Goal: Communication & Community: Answer question/provide support

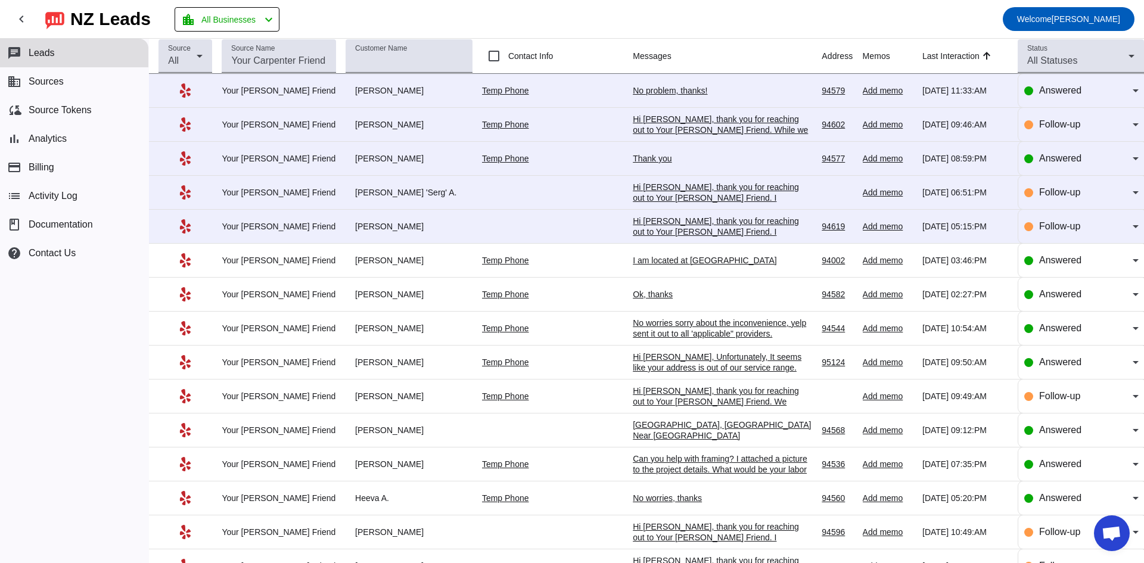
click at [633, 91] on div "No problem, thanks!" at bounding box center [722, 90] width 179 height 11
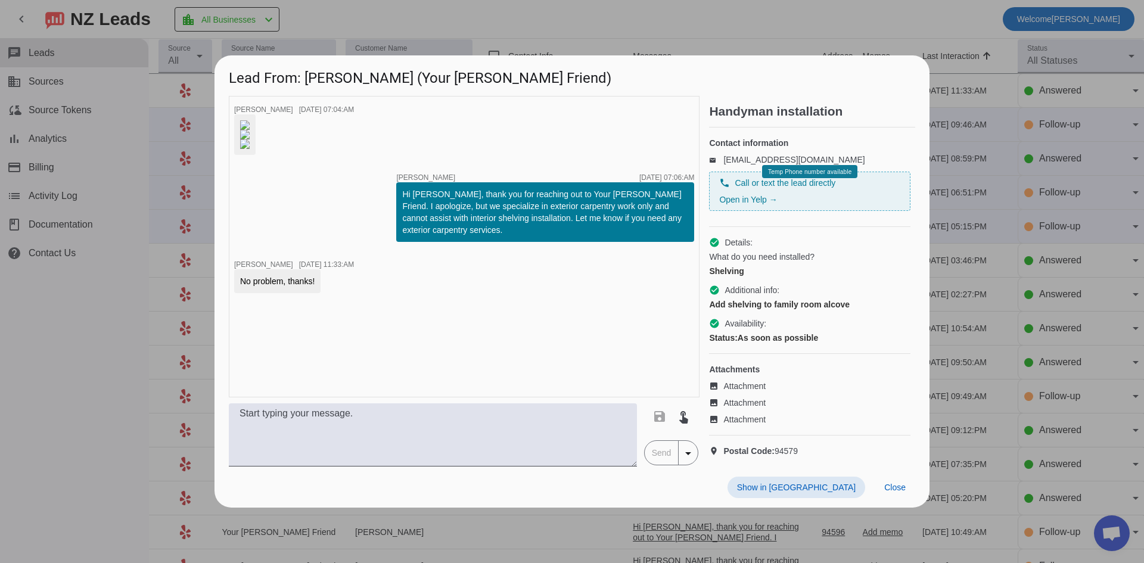
click at [111, 319] on div at bounding box center [572, 281] width 1144 height 563
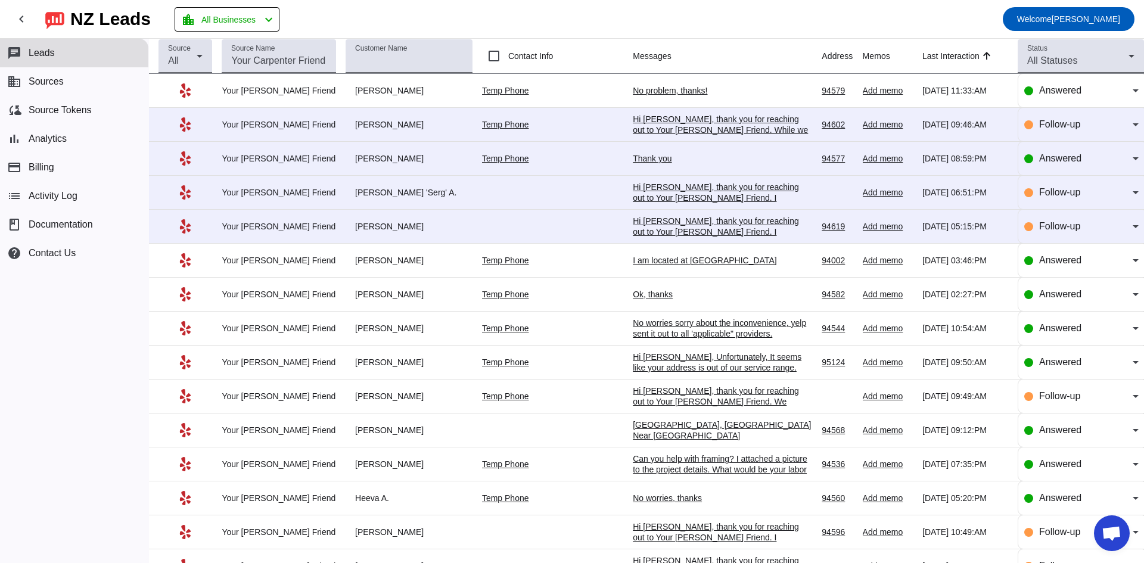
click at [666, 125] on div "Hi [PERSON_NAME], thank you for reaching out to Your [PERSON_NAME] Friend. Whil…" at bounding box center [722, 141] width 179 height 54
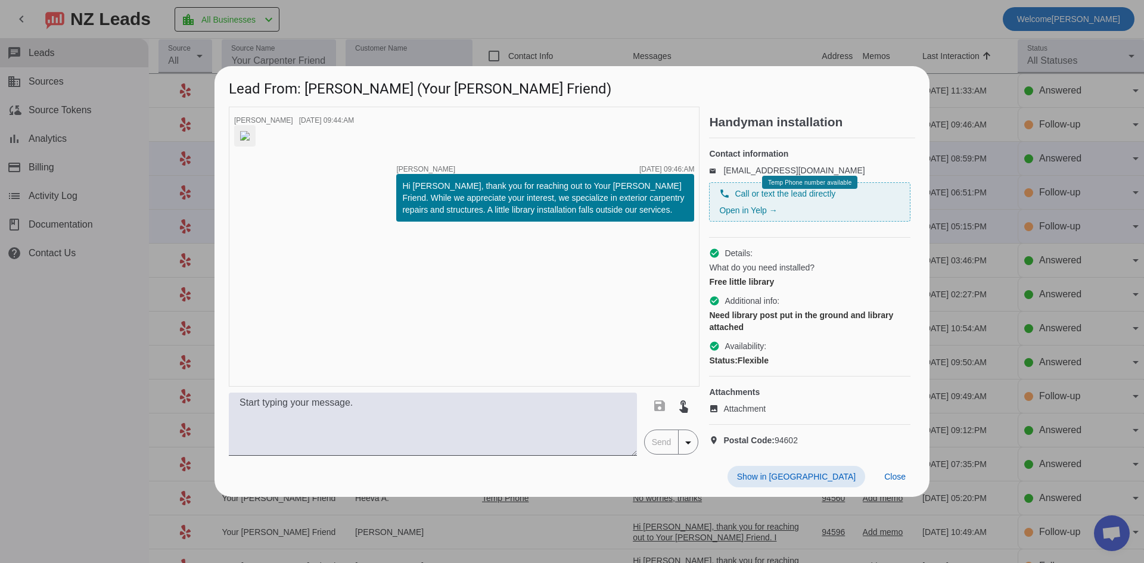
click at [99, 312] on div at bounding box center [572, 281] width 1144 height 563
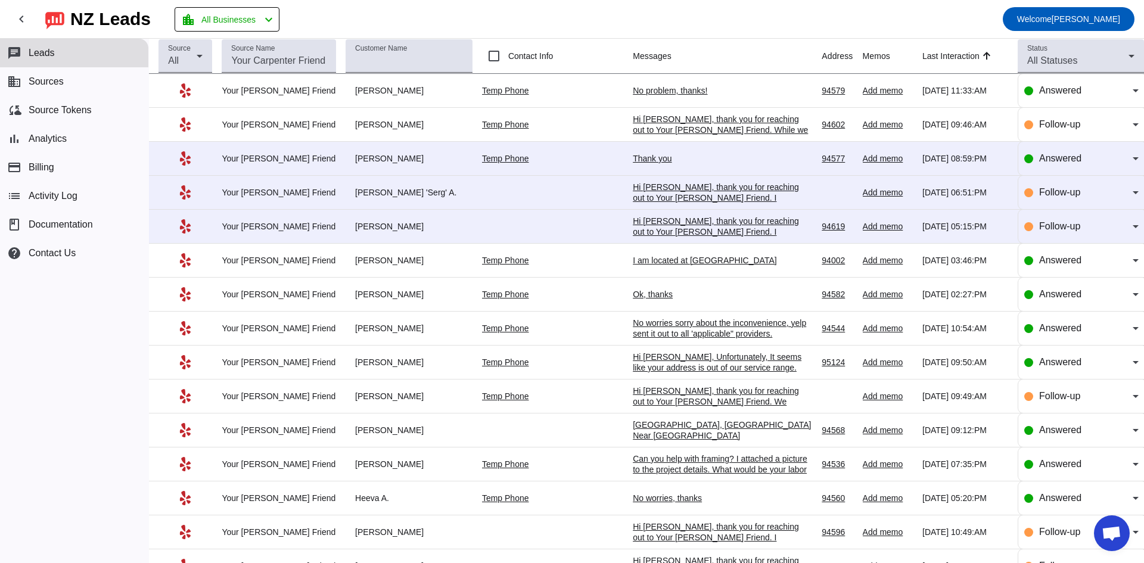
click at [633, 157] on div "Thank you" at bounding box center [722, 158] width 179 height 11
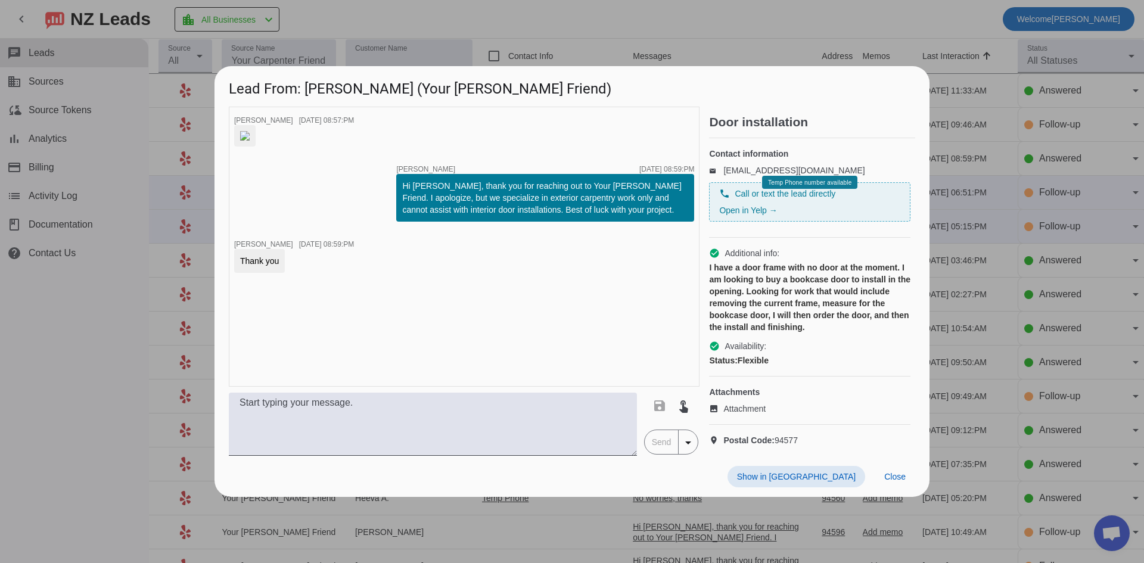
drag, startPoint x: 114, startPoint y: 350, endPoint x: 123, endPoint y: 347, distance: 9.1
click at [116, 350] on div at bounding box center [572, 281] width 1144 height 563
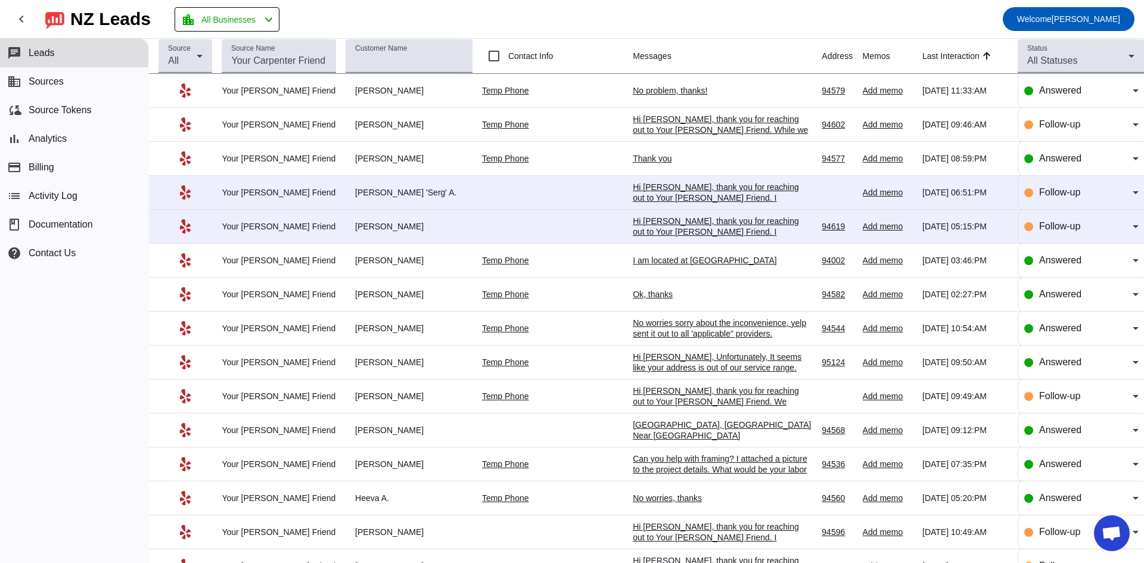
click at [636, 195] on div "Hi [PERSON_NAME], thank you for reaching out to Your [PERSON_NAME] Friend. I ap…" at bounding box center [722, 209] width 179 height 54
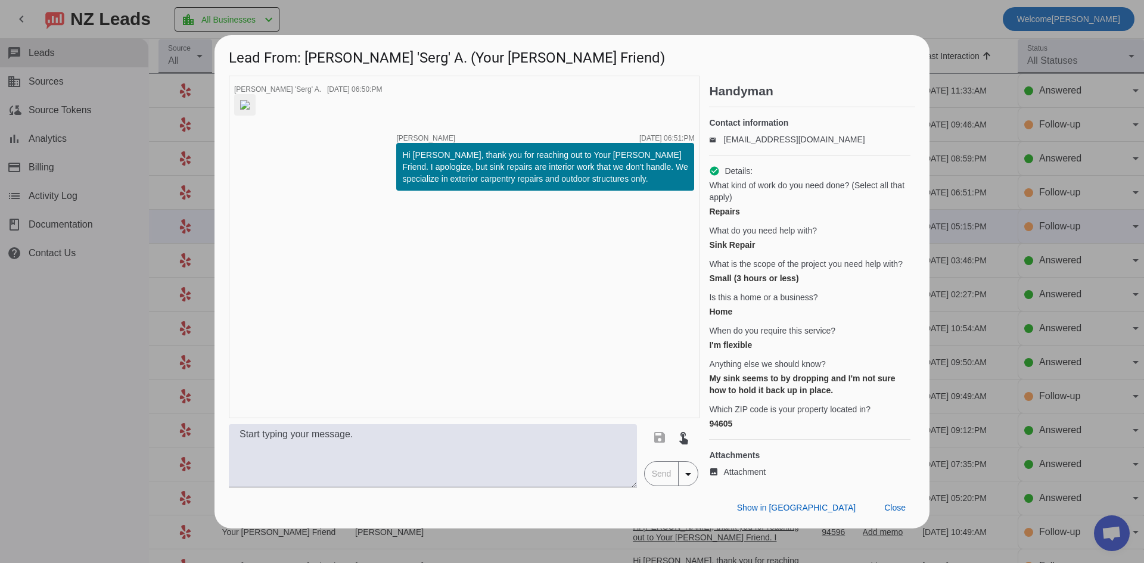
click at [106, 340] on div at bounding box center [572, 281] width 1144 height 563
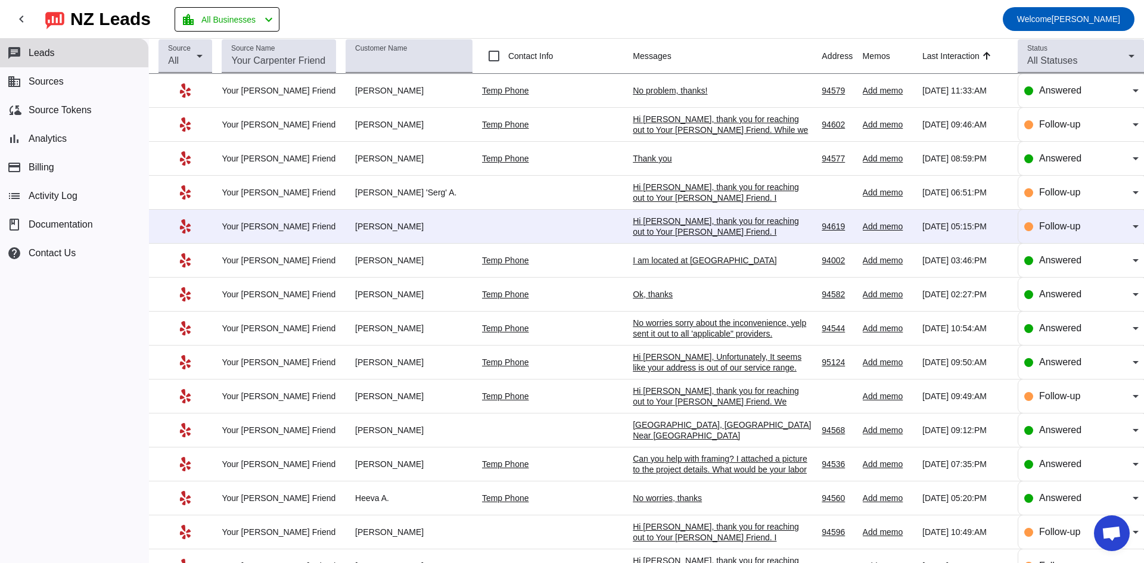
click at [659, 228] on div "Hi [PERSON_NAME], thank you for reaching out to Your [PERSON_NAME] Friend. I ap…" at bounding box center [722, 248] width 179 height 64
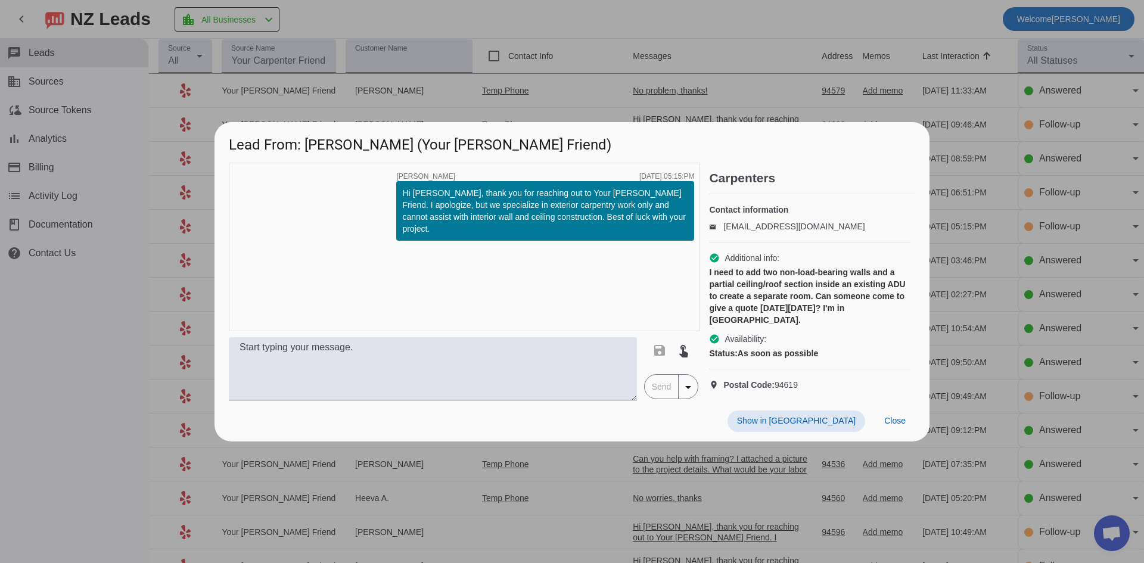
click at [107, 298] on div at bounding box center [572, 281] width 1144 height 563
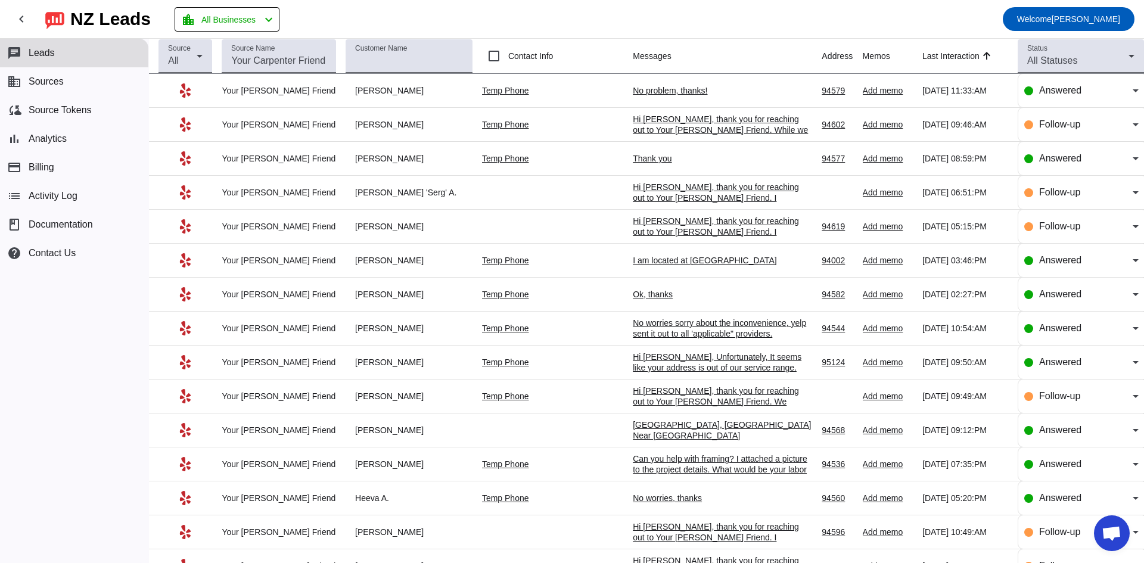
click at [656, 259] on div "I am located at [GEOGRAPHIC_DATA]" at bounding box center [722, 260] width 179 height 11
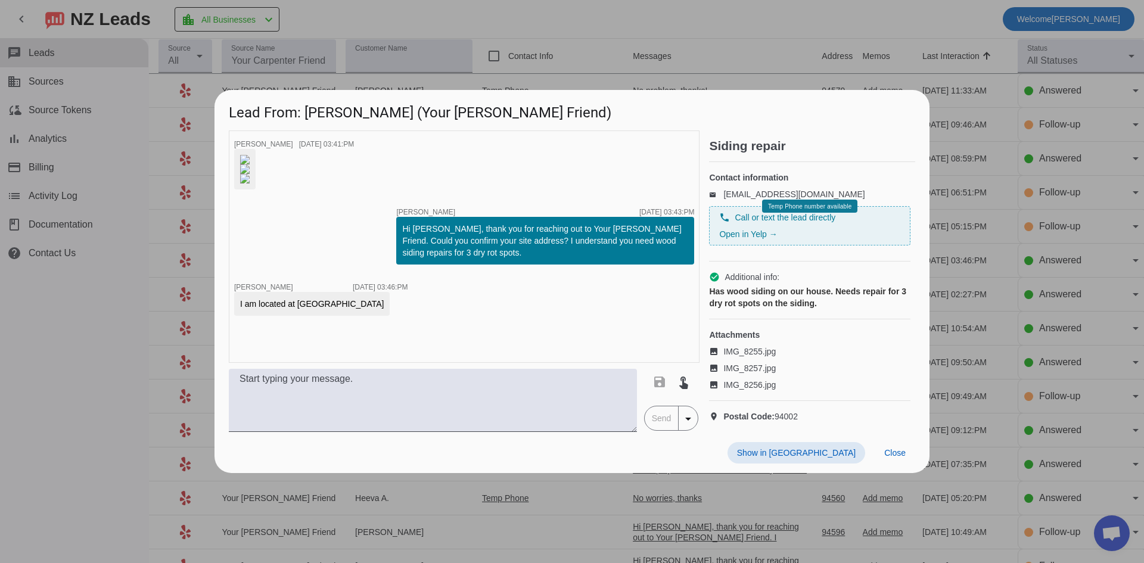
scroll to position [41, 0]
click at [250, 183] on img at bounding box center [245, 179] width 10 height 10
click at [491, 432] on textarea at bounding box center [433, 400] width 408 height 63
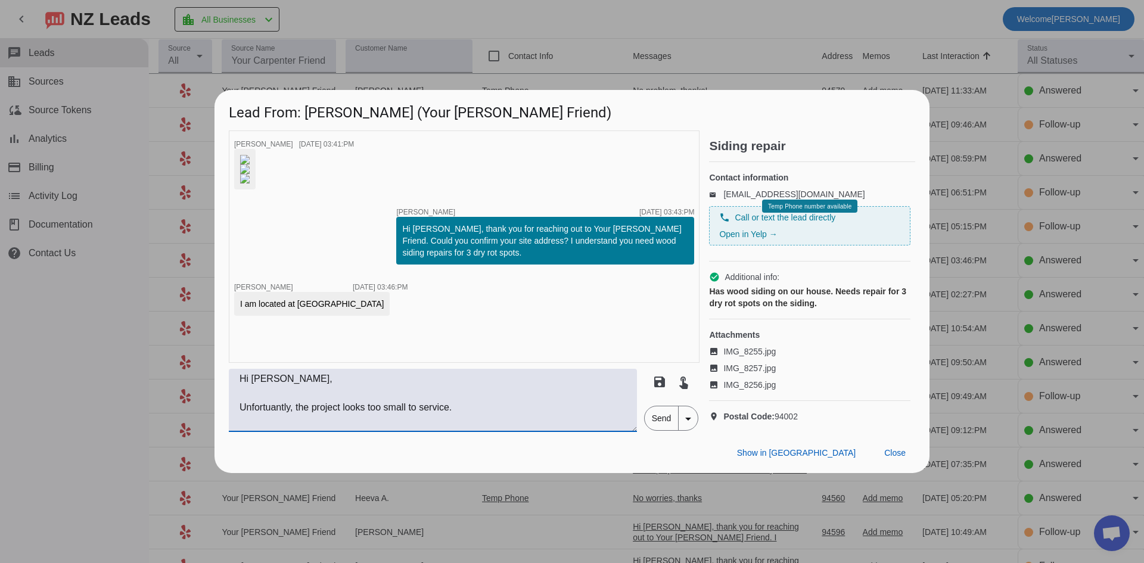
scroll to position [9, 0]
click at [284, 432] on textarea "Hi [PERSON_NAME], Unfortuantly, the project looks too small to service. Thanks!" at bounding box center [433, 400] width 408 height 63
type textarea "Hi [PERSON_NAME], Unfortunately, the project looks too small to service. Thanks!"
click at [658, 430] on span "Send" at bounding box center [662, 418] width 34 height 24
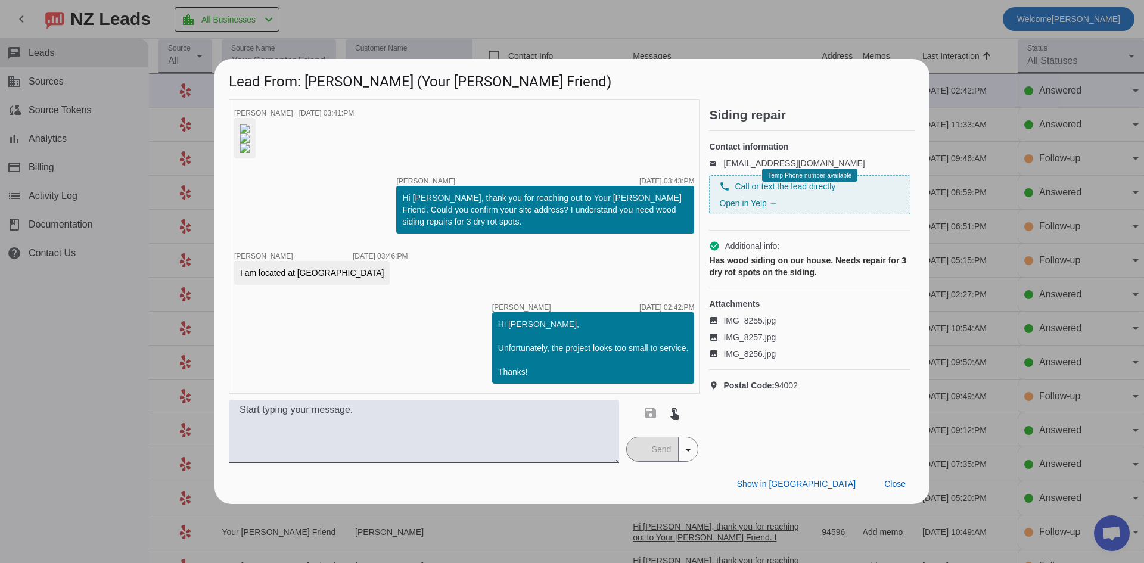
scroll to position [139, 0]
click at [164, 331] on div at bounding box center [572, 281] width 1144 height 563
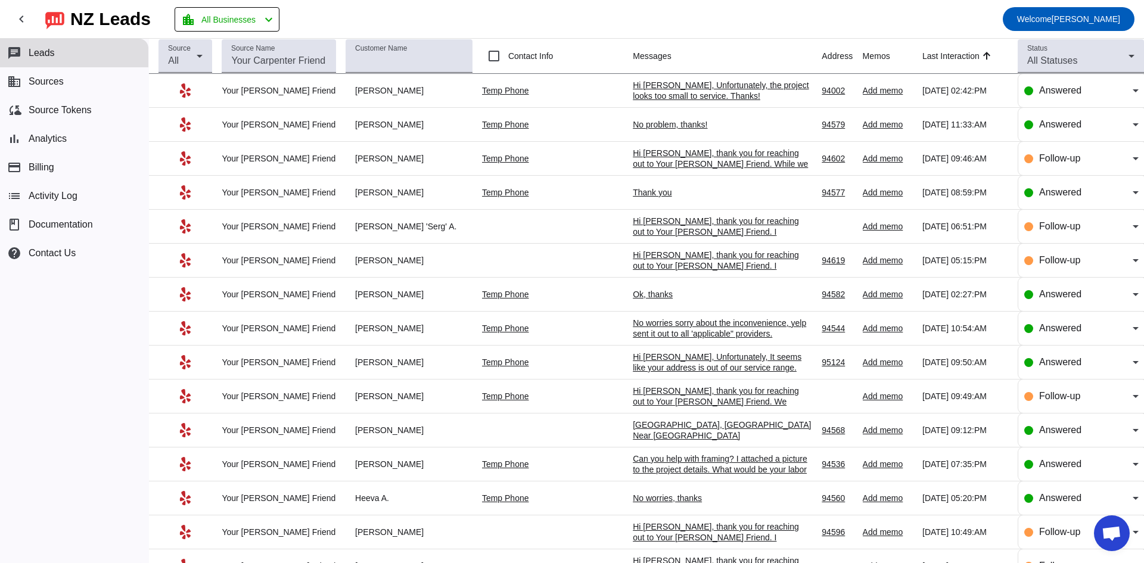
click at [707, 427] on div "[GEOGRAPHIC_DATA], [GEOGRAPHIC_DATA] Near [GEOGRAPHIC_DATA]" at bounding box center [722, 429] width 179 height 21
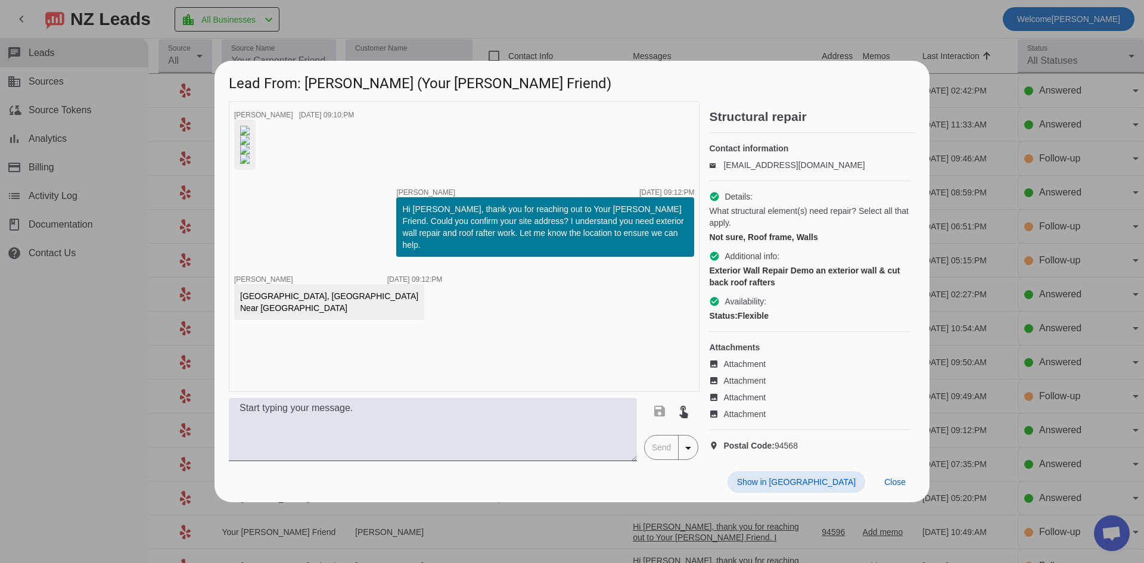
scroll to position [0, 0]
drag, startPoint x: 136, startPoint y: 353, endPoint x: 135, endPoint y: 341, distance: 11.3
click at [135, 349] on div at bounding box center [572, 281] width 1144 height 563
